Goal: Task Accomplishment & Management: Complete application form

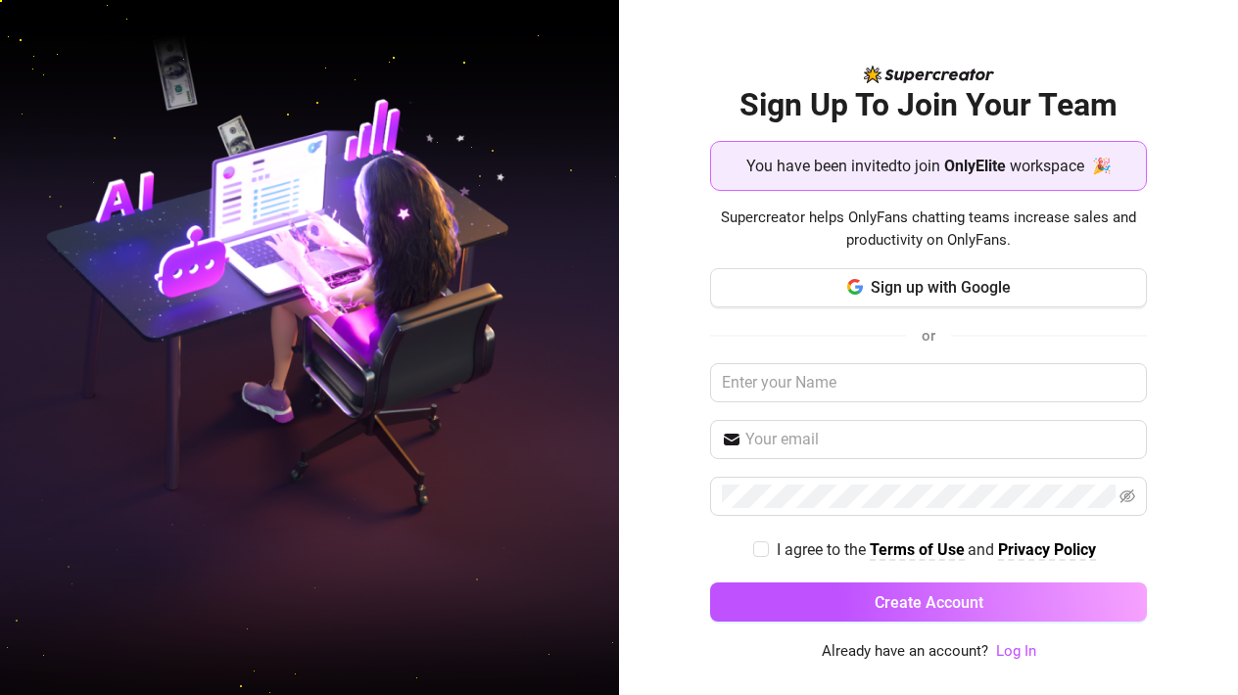
click at [1029, 355] on div "Sign up with Google or I agree to the Terms of Use and Privacy Policy Create Ac…" at bounding box center [928, 454] width 437 height 372
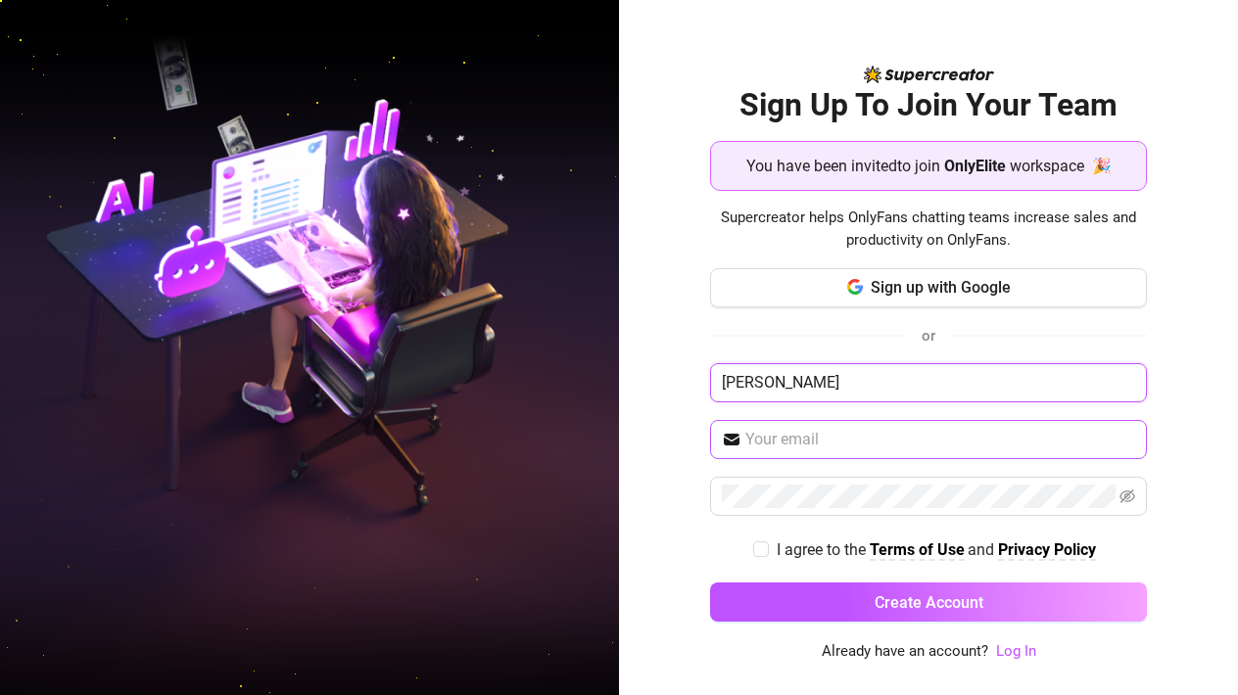
type input "[PERSON_NAME]"
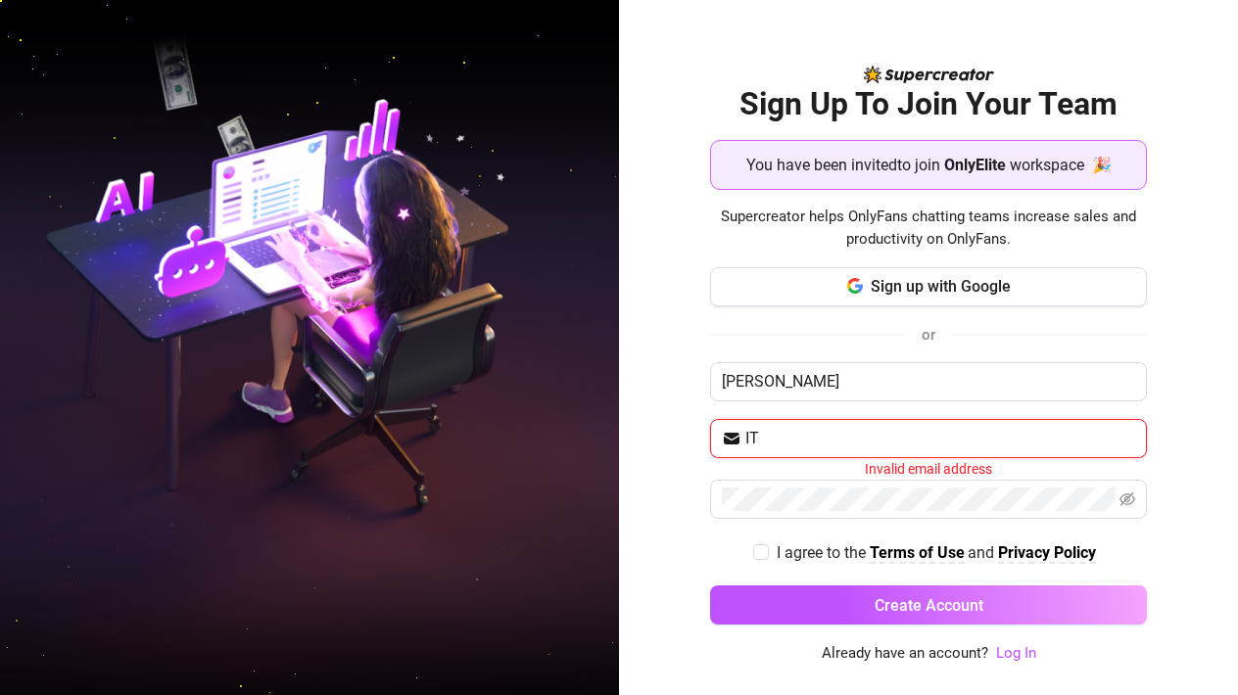
type input "I"
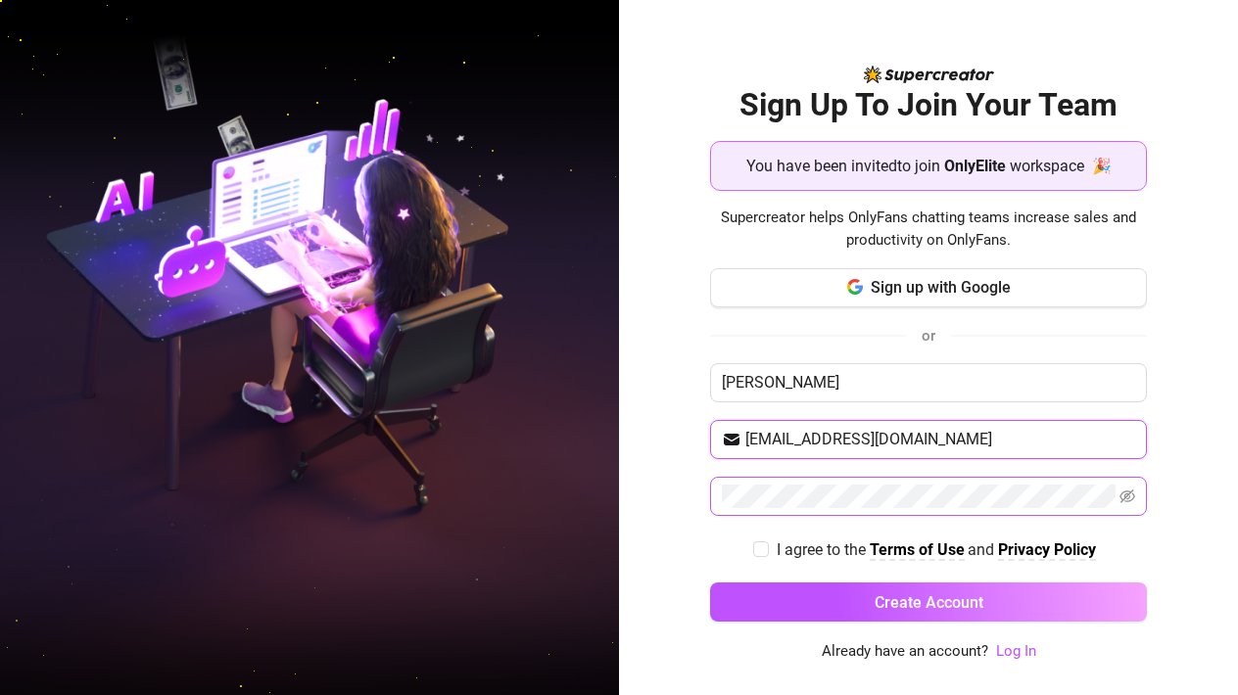
type input "[EMAIL_ADDRESS][DOMAIN_NAME]"
click at [764, 550] on input "I agree to the Terms of Use and Privacy Policy" at bounding box center [760, 548] width 14 height 14
checkbox input "true"
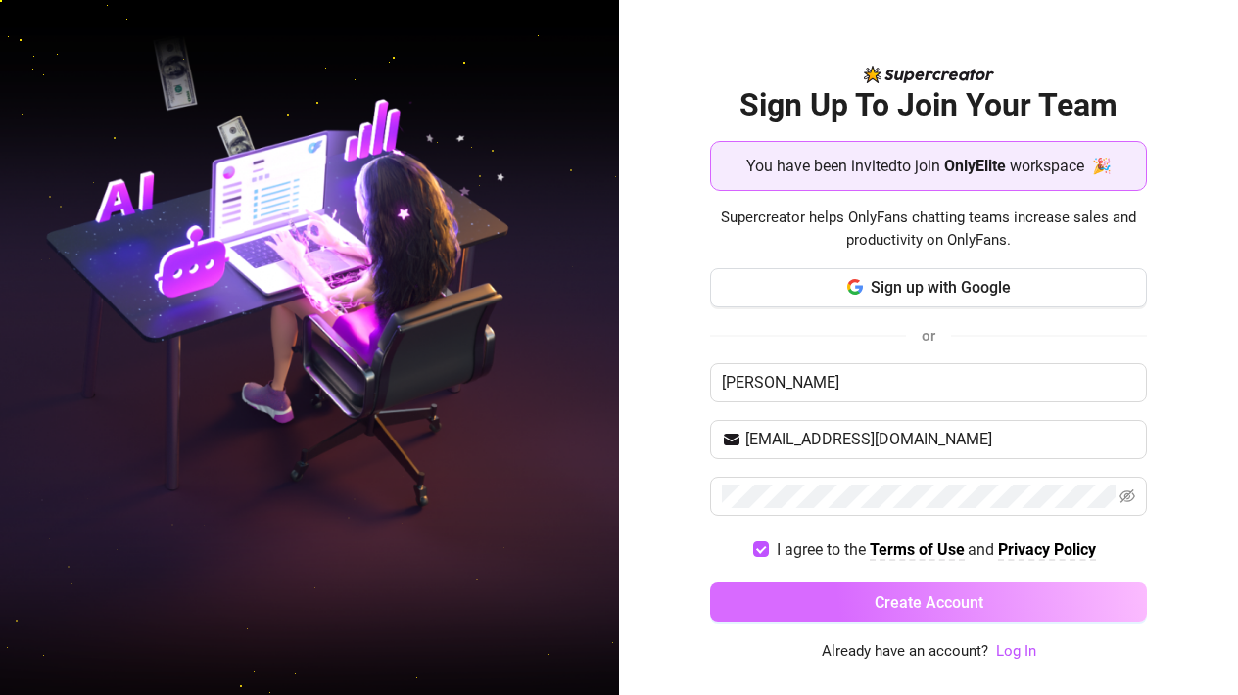
click at [852, 596] on button "Create Account" at bounding box center [928, 602] width 437 height 39
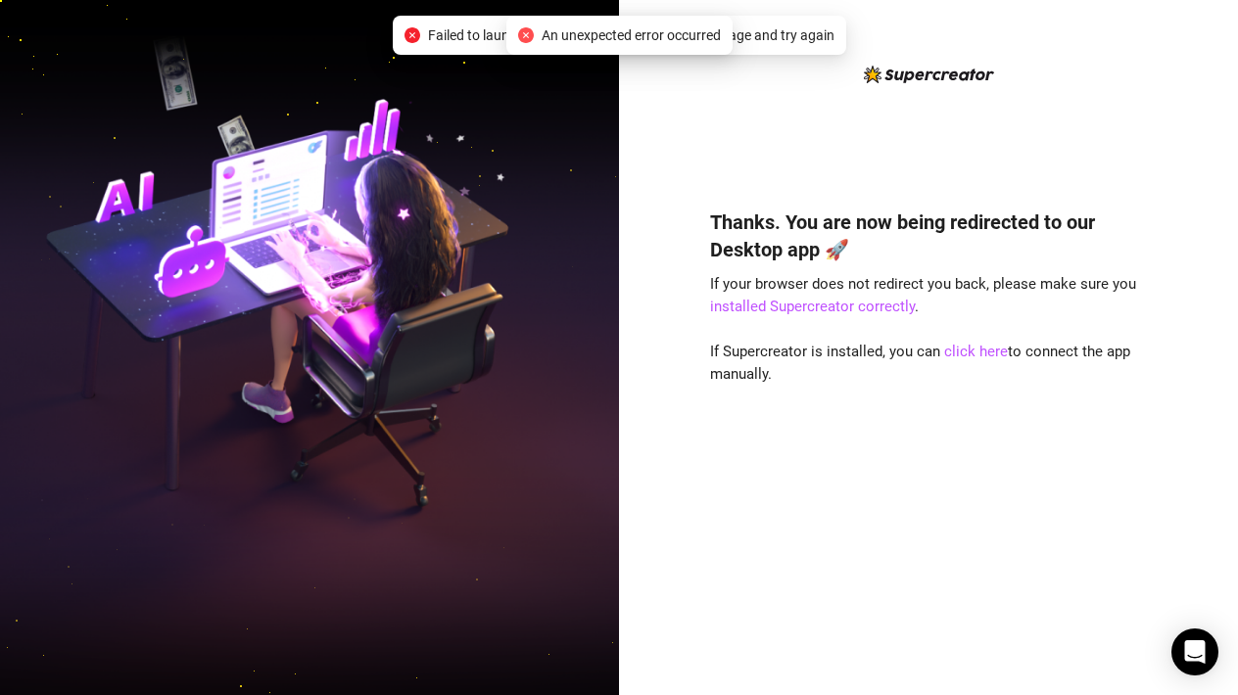
click at [634, 36] on span "An unexpected error occurred" at bounding box center [630, 35] width 179 height 22
